Goal: Book appointment/travel/reservation

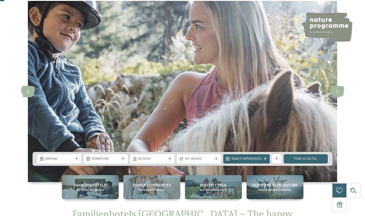
scroll to position [23, 0]
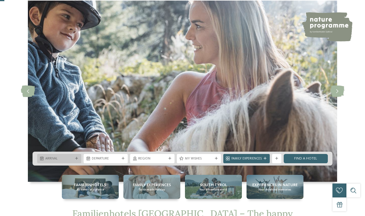
click at [58, 156] on div "Arrival" at bounding box center [59, 158] width 30 height 5
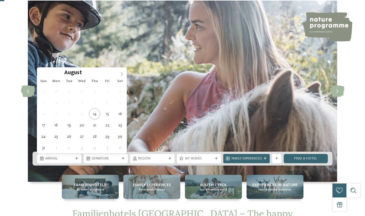
click at [121, 74] on icon at bounding box center [122, 74] width 4 height 4
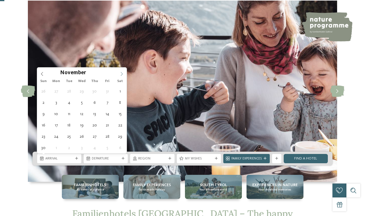
click at [121, 74] on icon at bounding box center [122, 74] width 4 height 4
type div "[DATE]"
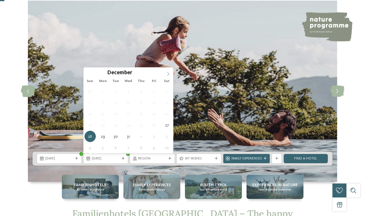
type input "****"
click at [168, 74] on icon at bounding box center [168, 74] width 4 height 4
type div "[DATE]"
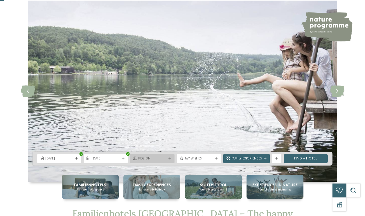
click at [159, 159] on span "Region" at bounding box center [152, 159] width 28 height 5
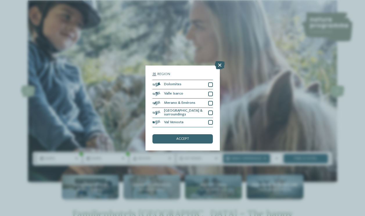
click at [221, 65] on icon at bounding box center [220, 65] width 10 height 8
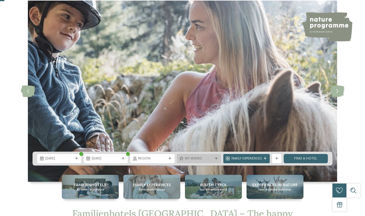
click at [192, 160] on span "My wishes" at bounding box center [199, 159] width 28 height 5
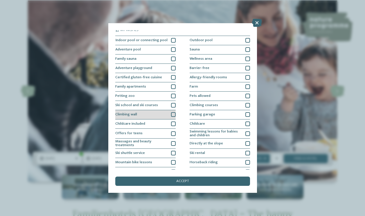
scroll to position [0, 0]
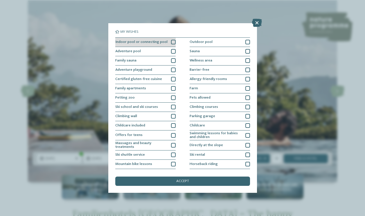
click at [172, 43] on div at bounding box center [173, 42] width 5 height 5
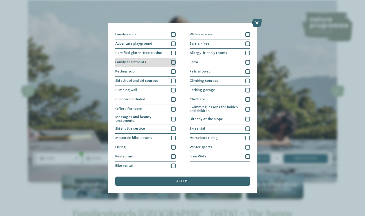
scroll to position [27, 0]
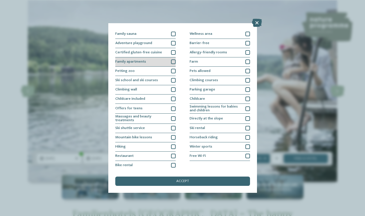
click at [173, 64] on div at bounding box center [173, 62] width 5 height 5
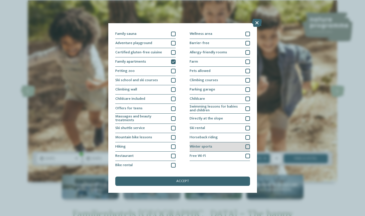
click at [248, 148] on div at bounding box center [247, 147] width 5 height 5
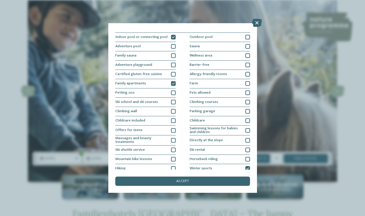
scroll to position [0, 0]
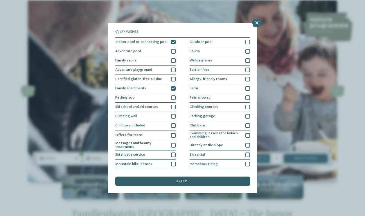
click at [207, 183] on div "accept" at bounding box center [182, 181] width 135 height 9
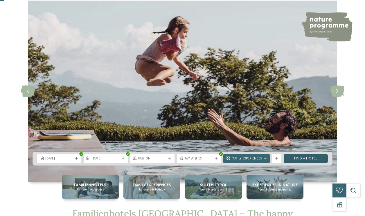
click at [311, 160] on link "Find a hotel" at bounding box center [306, 158] width 44 height 9
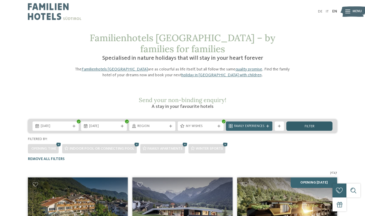
click at [312, 125] on span "filter" at bounding box center [309, 127] width 10 height 4
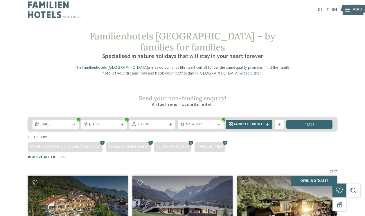
scroll to position [2, 0]
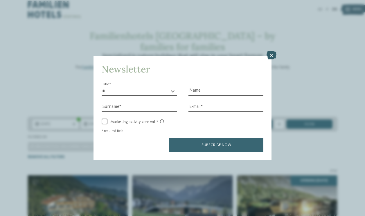
click at [270, 56] on icon at bounding box center [271, 55] width 10 height 8
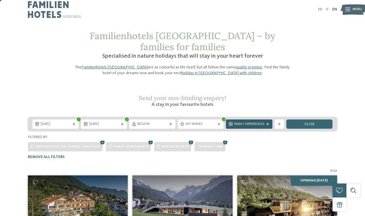
click at [249, 122] on div "Family Experiences" at bounding box center [249, 124] width 33 height 5
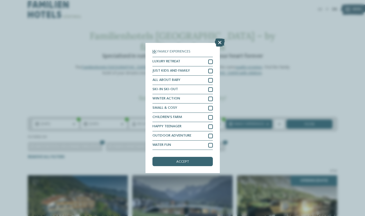
click at [221, 42] on icon at bounding box center [220, 43] width 10 height 8
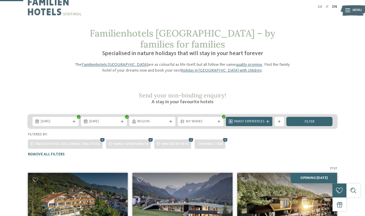
scroll to position [0, 0]
